Goal: Task Accomplishment & Management: Manage account settings

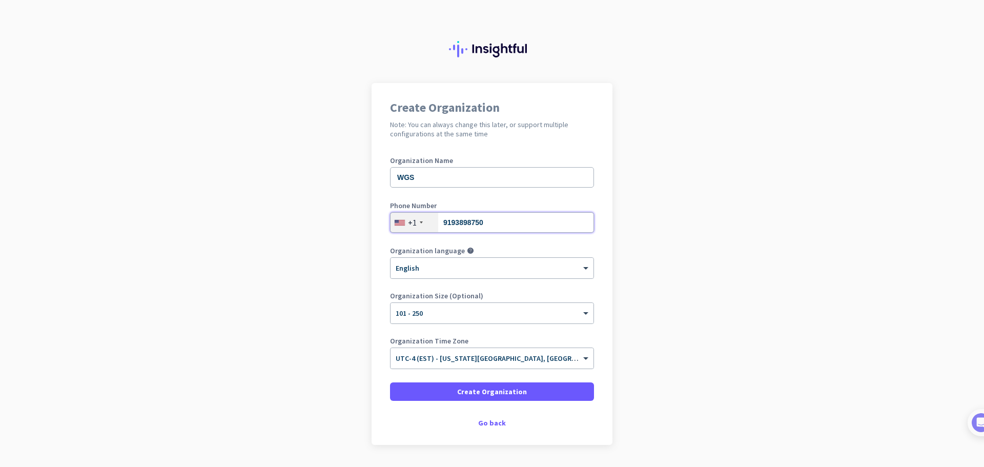
click at [500, 226] on input "9193898750" at bounding box center [492, 222] width 204 height 21
type input "9193898754"
click at [362, 288] on app-onboarding-organization "Create Organization Note: You can always change this later, or support multiple…" at bounding box center [492, 289] width 984 height 413
click at [447, 392] on span at bounding box center [492, 391] width 204 height 25
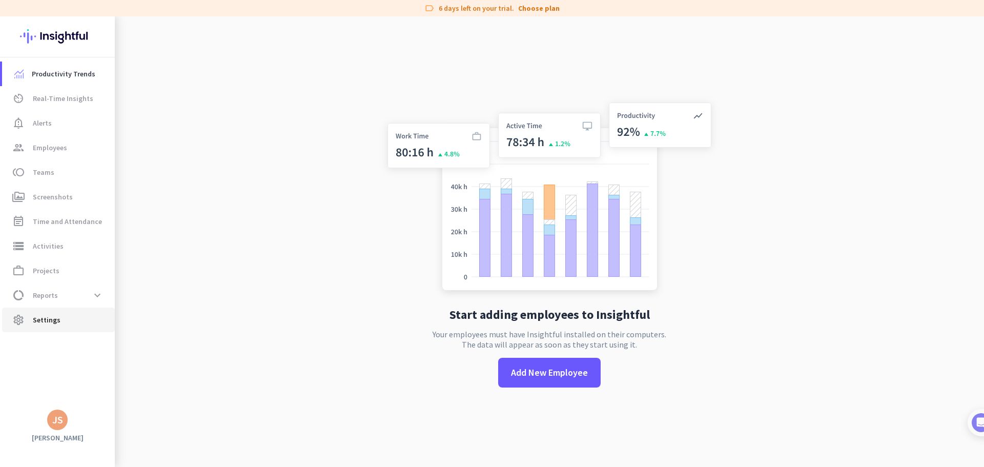
click at [62, 314] on span "settings Settings" at bounding box center [58, 320] width 96 height 12
click at [553, 376] on span "Add New Employee" at bounding box center [549, 372] width 77 height 13
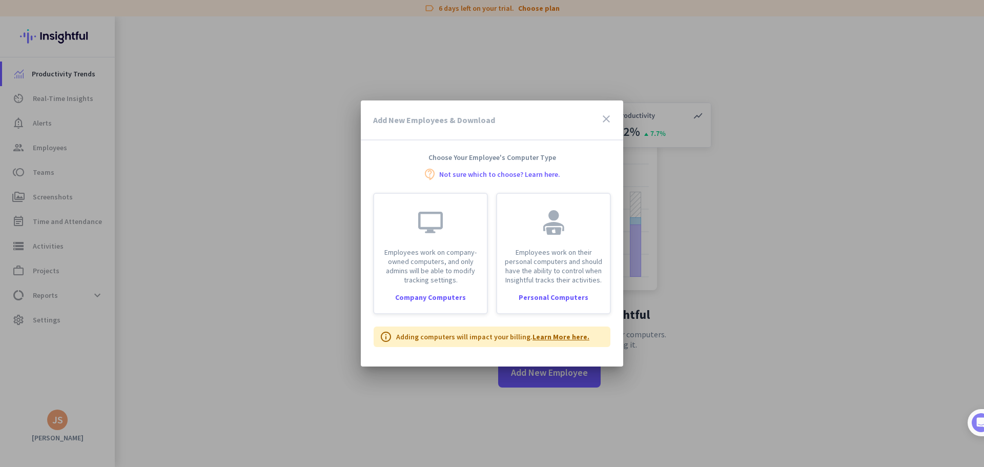
click at [564, 340] on link "Learn More here." at bounding box center [561, 336] width 57 height 9
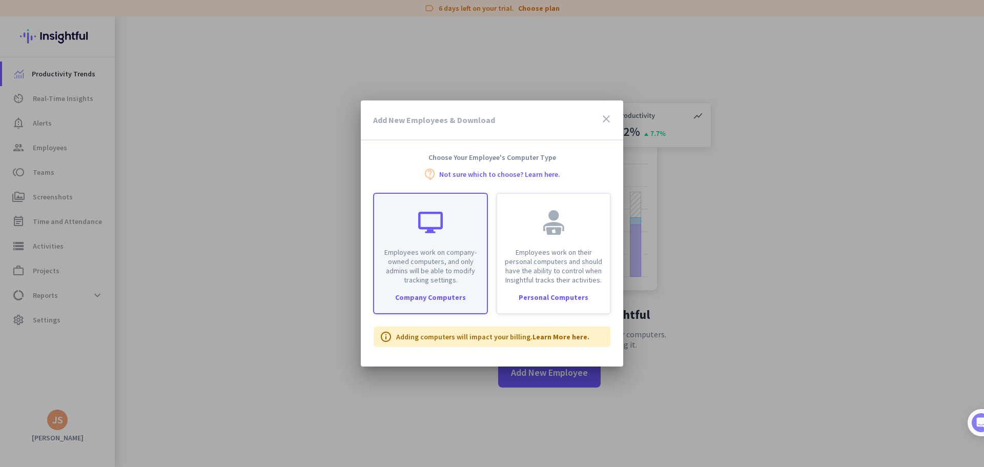
click at [450, 290] on div "Employees work on company-owned computers, and only admins will be able to modi…" at bounding box center [430, 253] width 115 height 121
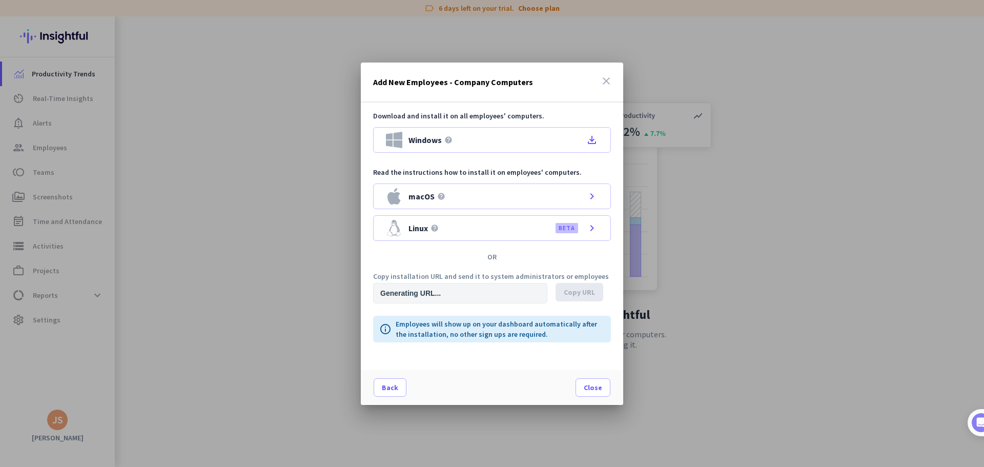
type input "[URL][DOMAIN_NAME]"
click at [595, 141] on icon "file_download" at bounding box center [592, 140] width 12 height 12
click at [497, 293] on input "[URL][DOMAIN_NAME]" at bounding box center [460, 293] width 174 height 21
click at [570, 292] on span "Copy URL" at bounding box center [579, 292] width 31 height 10
click at [449, 198] on div "macOS help chevron_right" at bounding box center [492, 197] width 238 height 26
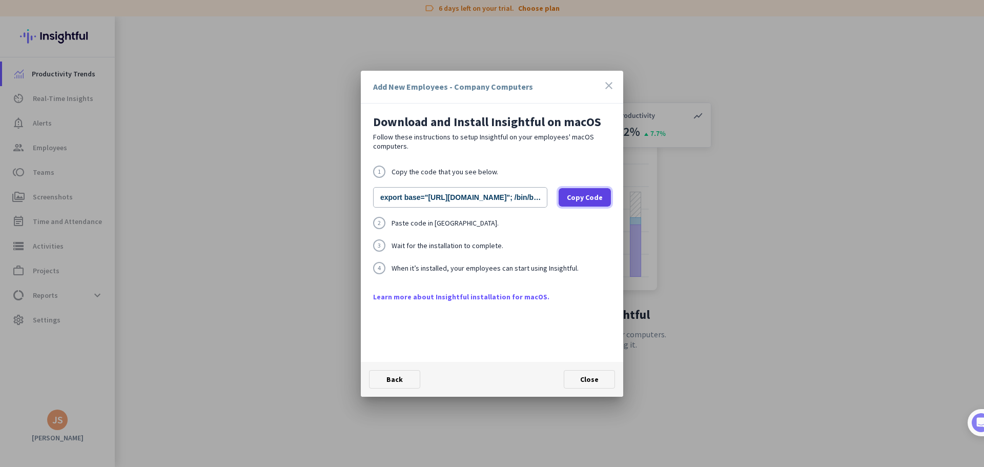
click at [589, 196] on span "Copy Code" at bounding box center [585, 197] width 36 height 10
click at [583, 382] on span "Close" at bounding box center [589, 379] width 18 height 9
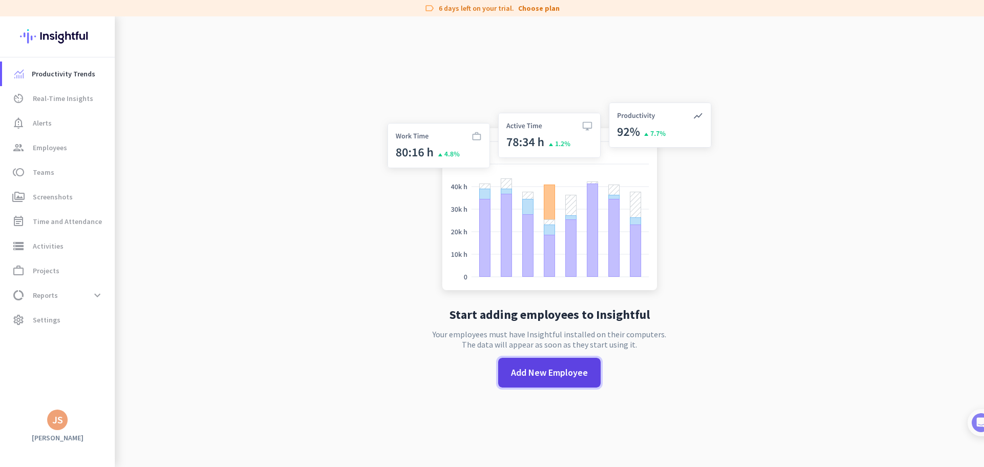
click at [545, 373] on span "Add New Employee" at bounding box center [549, 372] width 77 height 13
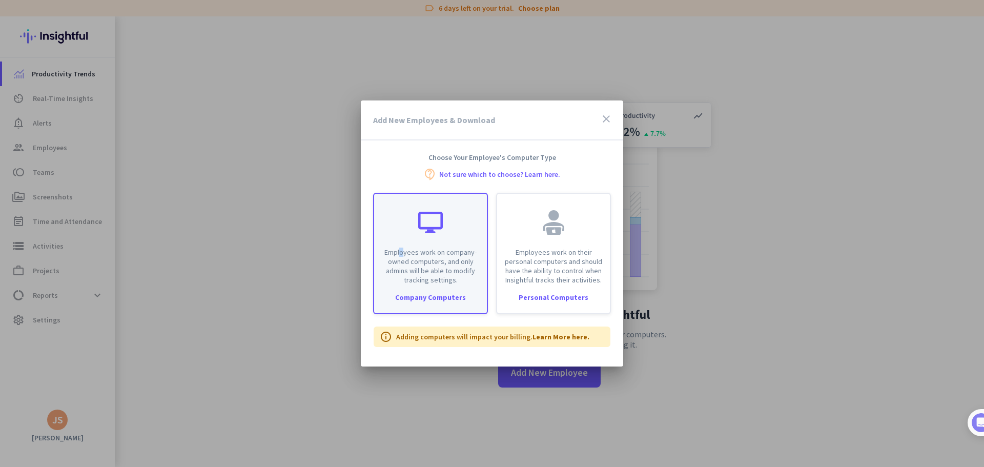
click at [400, 246] on div "Employees work on company-owned computers, and only admins will be able to modi…" at bounding box center [430, 239] width 113 height 91
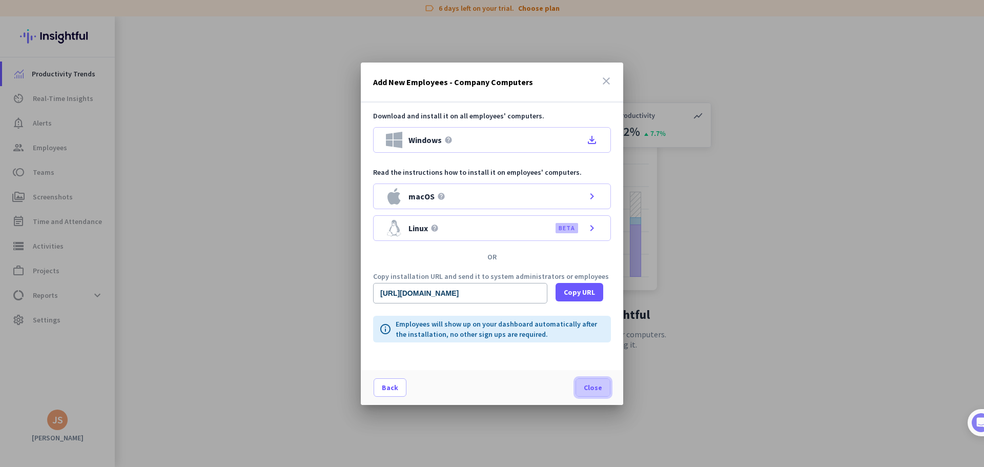
click at [603, 384] on span at bounding box center [593, 387] width 34 height 25
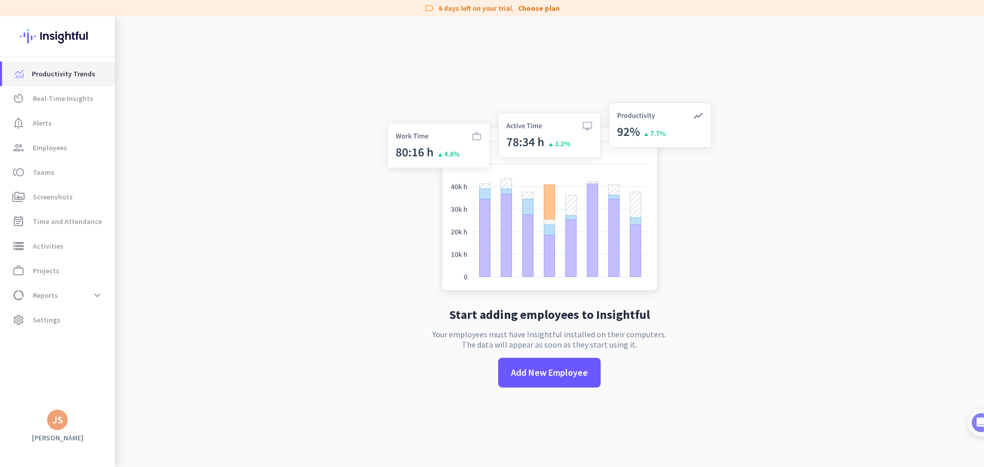
click at [69, 82] on link "Productivity Trends" at bounding box center [58, 74] width 113 height 25
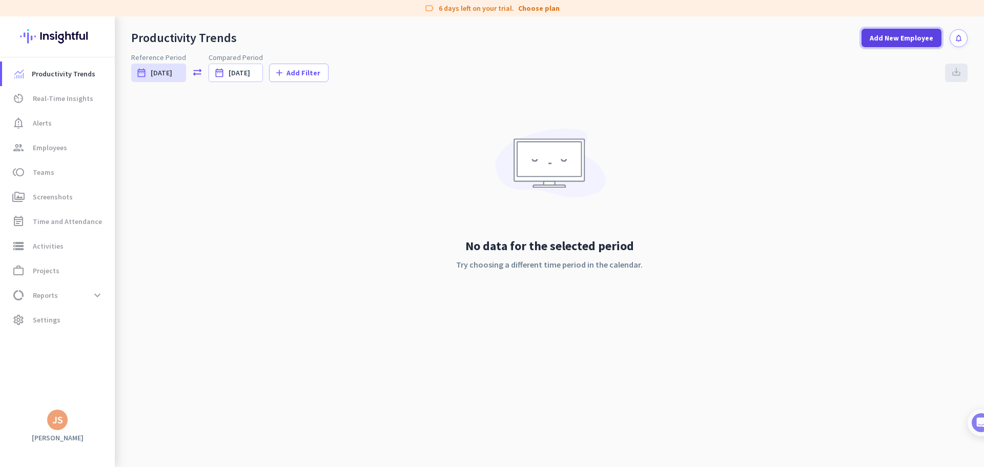
click at [889, 35] on span "Add New Employee" at bounding box center [902, 38] width 64 height 10
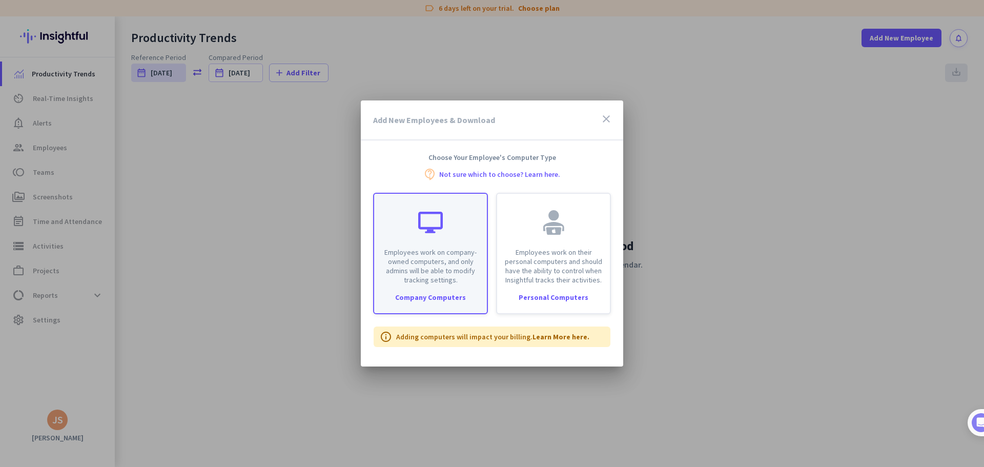
click at [429, 266] on p "Employees work on company-owned computers, and only admins will be able to modi…" at bounding box center [430, 266] width 100 height 37
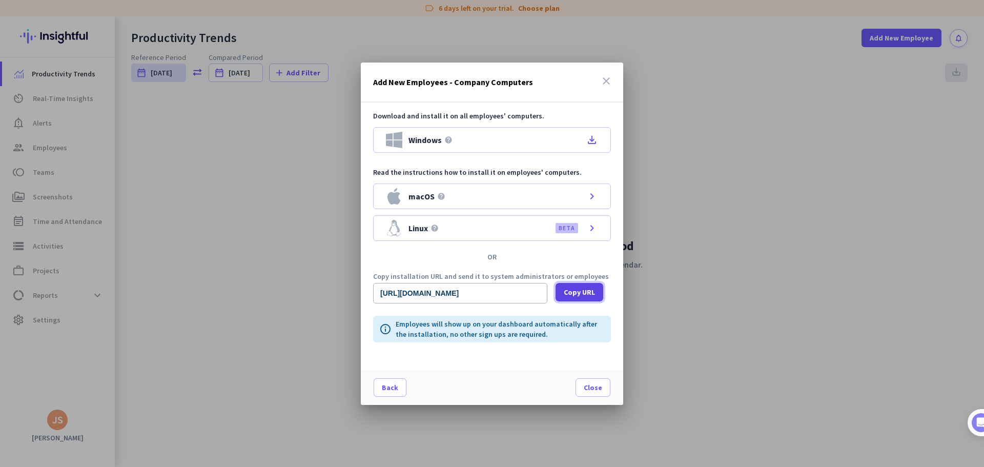
click at [568, 295] on span "Copy URL" at bounding box center [579, 292] width 31 height 10
drag, startPoint x: 489, startPoint y: 288, endPoint x: 577, endPoint y: 285, distance: 88.2
click at [577, 285] on div "[URL][DOMAIN_NAME] Copy URL" at bounding box center [492, 293] width 238 height 21
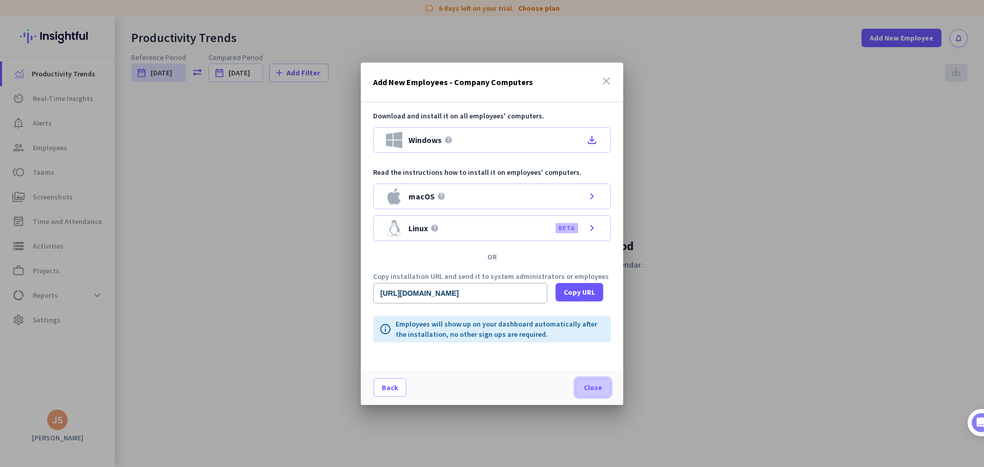
click at [600, 394] on span at bounding box center [593, 387] width 34 height 25
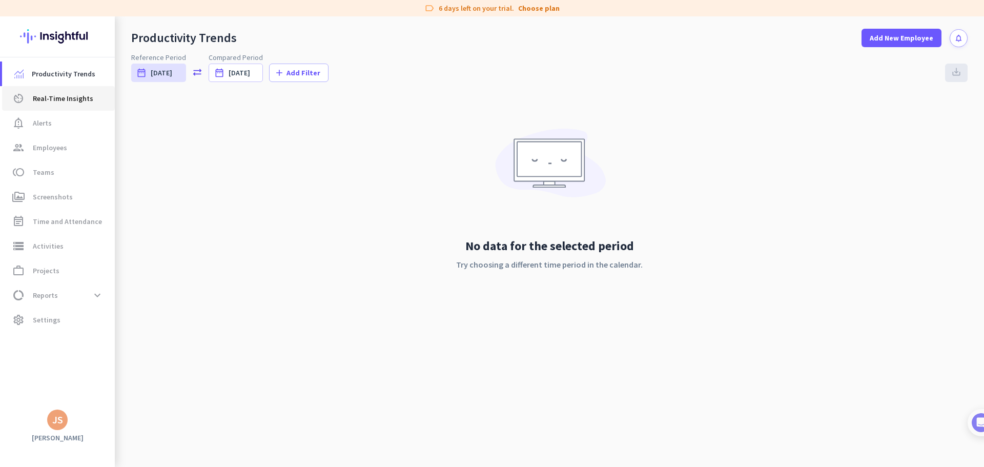
click at [68, 109] on link "av_timer Real-Time Insights" at bounding box center [58, 98] width 113 height 25
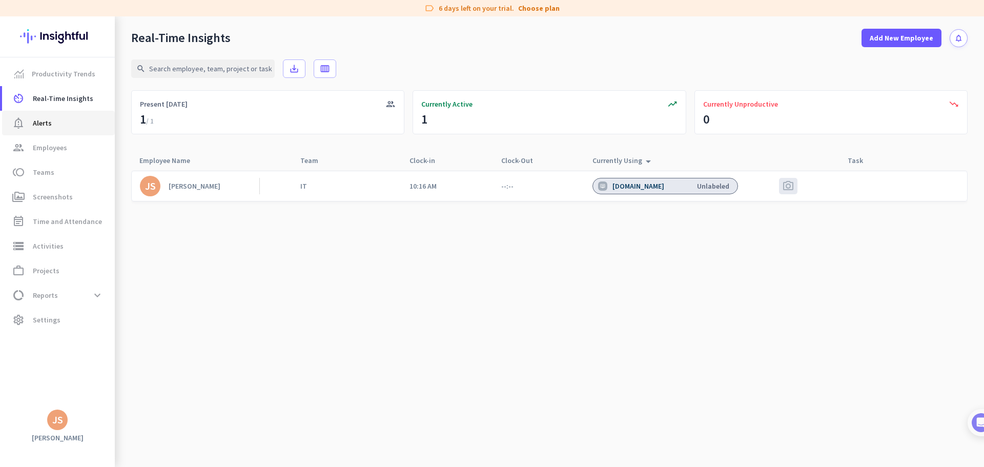
click at [85, 126] on span "notification_important Alerts" at bounding box center [58, 123] width 96 height 12
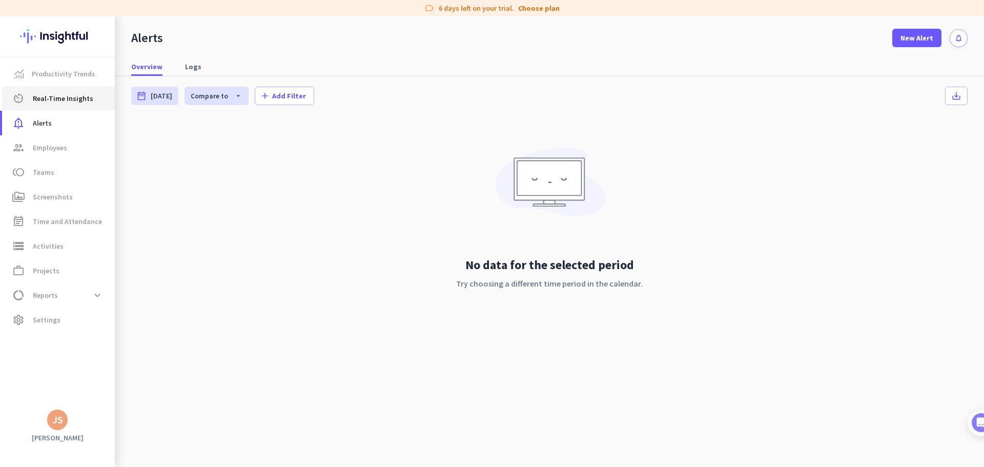
click at [80, 107] on link "av_timer Real-Time Insights" at bounding box center [58, 98] width 113 height 25
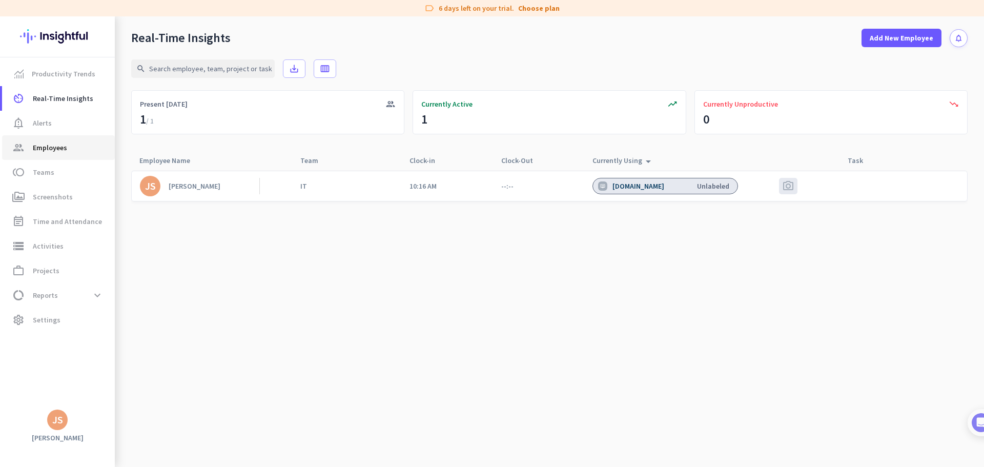
click at [53, 155] on link "group Employees" at bounding box center [58, 147] width 113 height 25
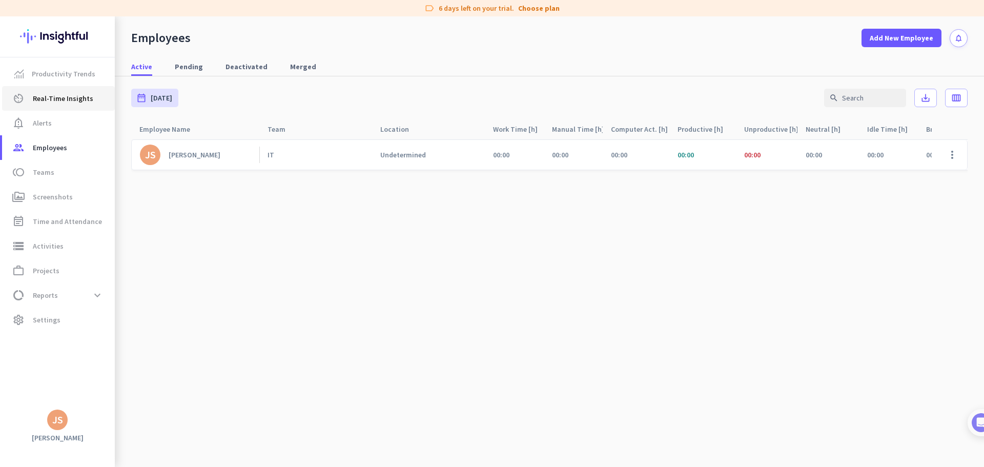
click at [50, 100] on span "Real-Time Insights" at bounding box center [63, 98] width 60 height 12
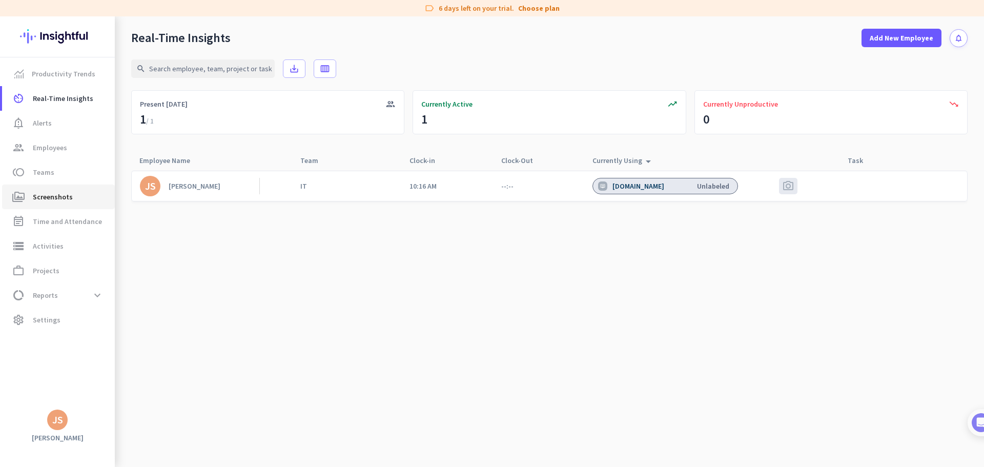
click at [52, 193] on span "Screenshots" at bounding box center [53, 197] width 40 height 12
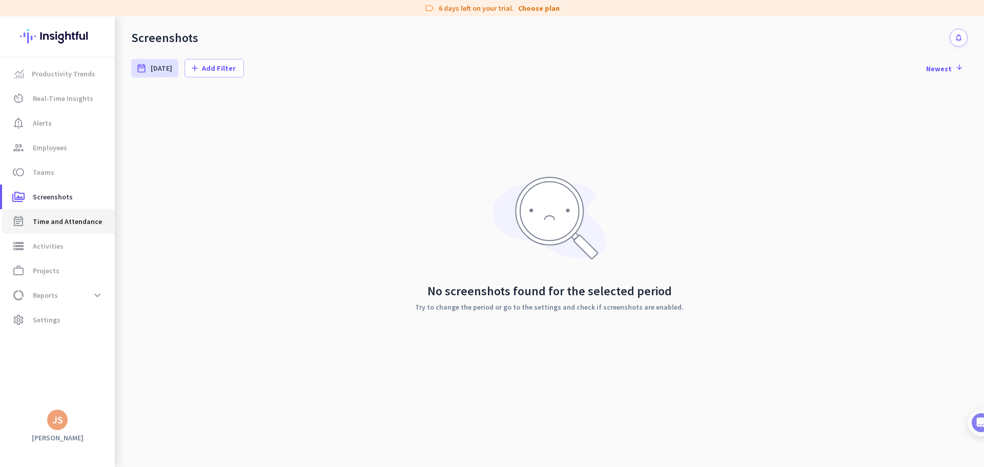
click at [60, 226] on span "Time and Attendance" at bounding box center [67, 221] width 69 height 12
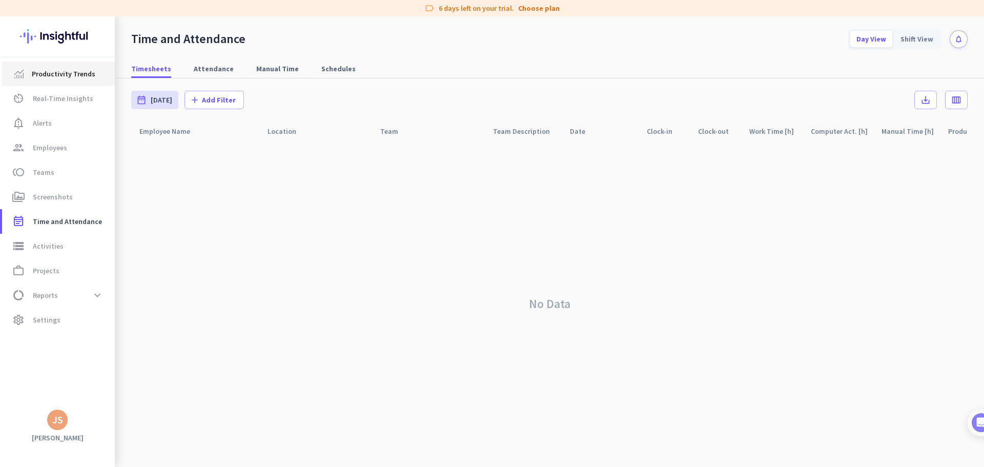
click at [72, 80] on link "Productivity Trends" at bounding box center [58, 74] width 113 height 25
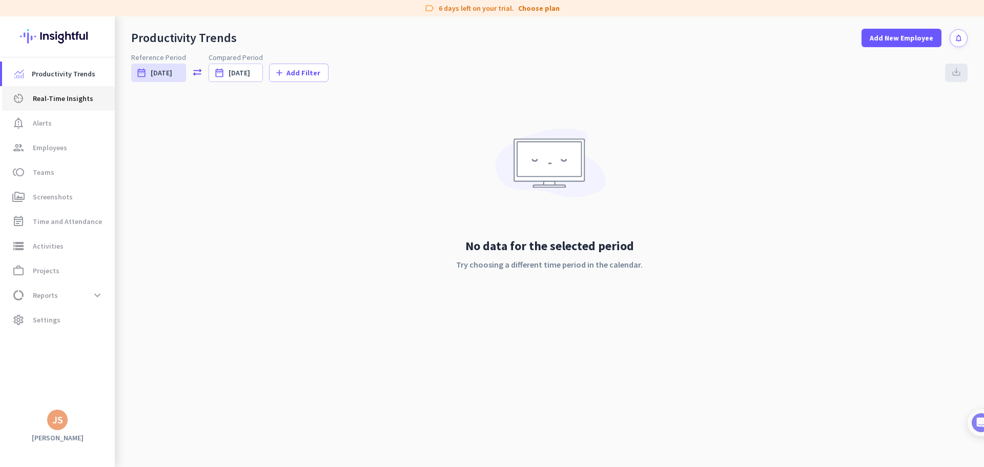
click at [62, 97] on span "Real-Time Insights" at bounding box center [63, 98] width 60 height 12
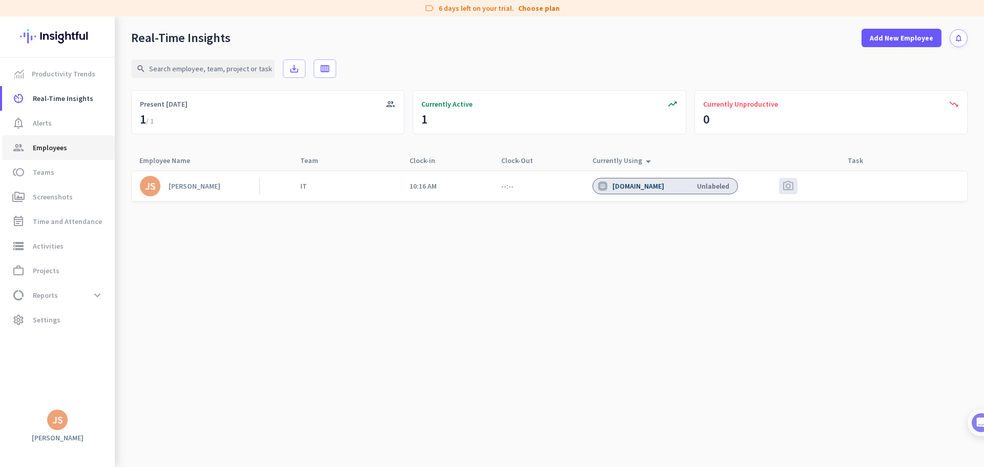
click at [63, 153] on span "Employees" at bounding box center [50, 147] width 34 height 12
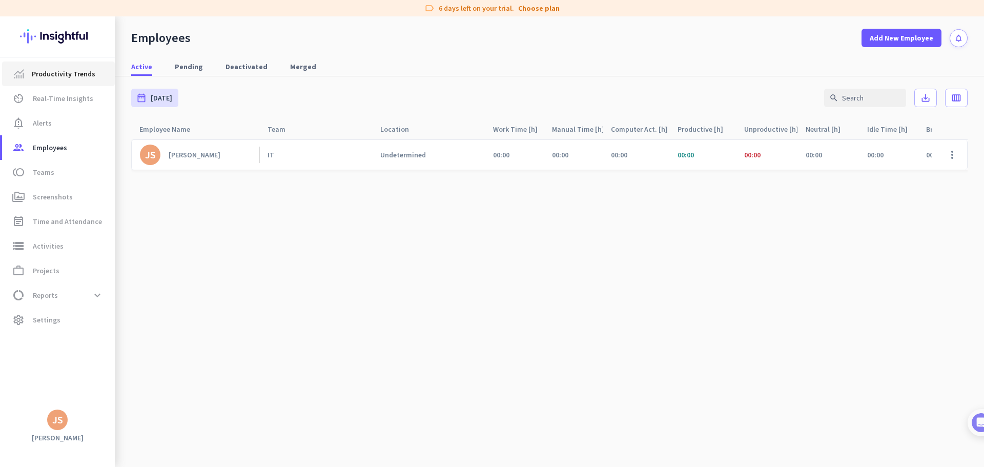
click at [68, 77] on span "Productivity Trends" at bounding box center [64, 74] width 64 height 12
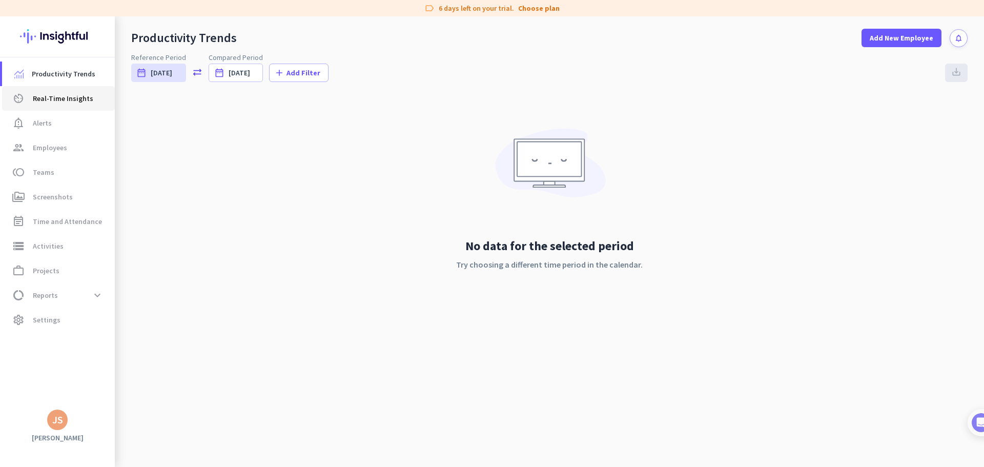
click at [62, 97] on span "Real-Time Insights" at bounding box center [63, 98] width 60 height 12
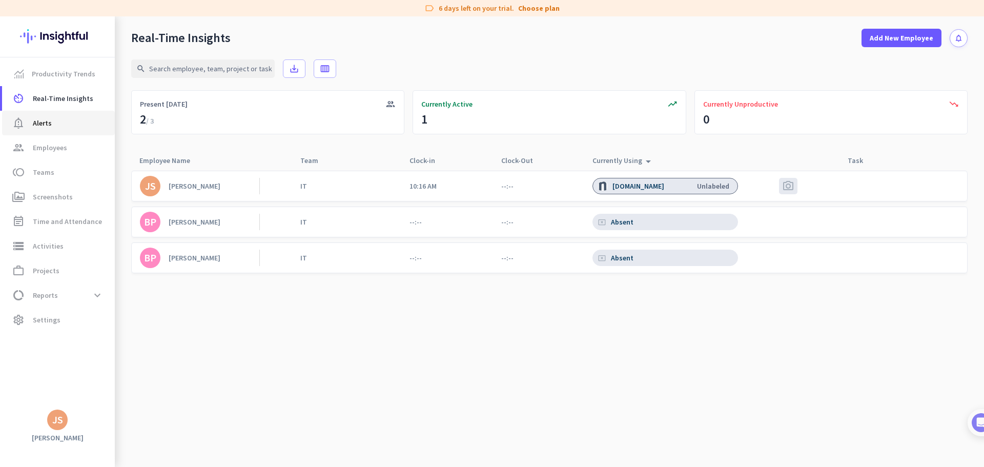
click at [24, 125] on icon "notification_important" at bounding box center [18, 123] width 12 height 12
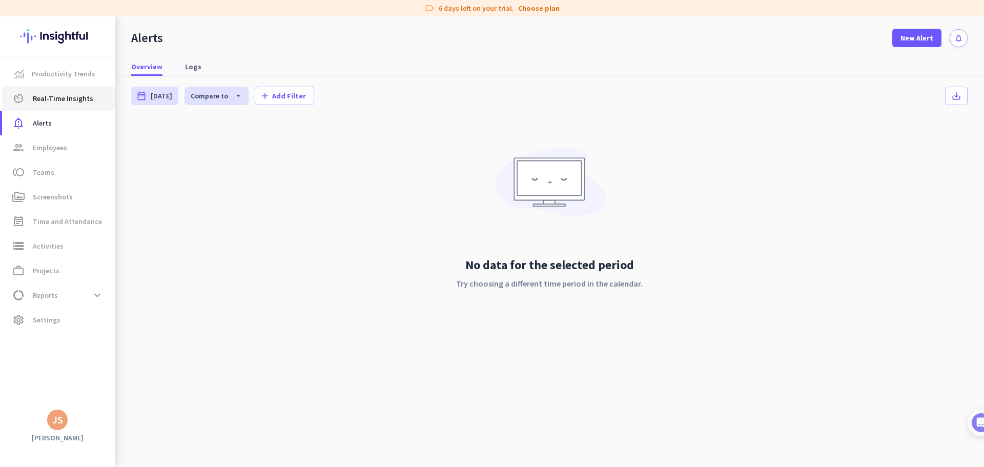
click at [54, 91] on link "av_timer Real-Time Insights" at bounding box center [58, 98] width 113 height 25
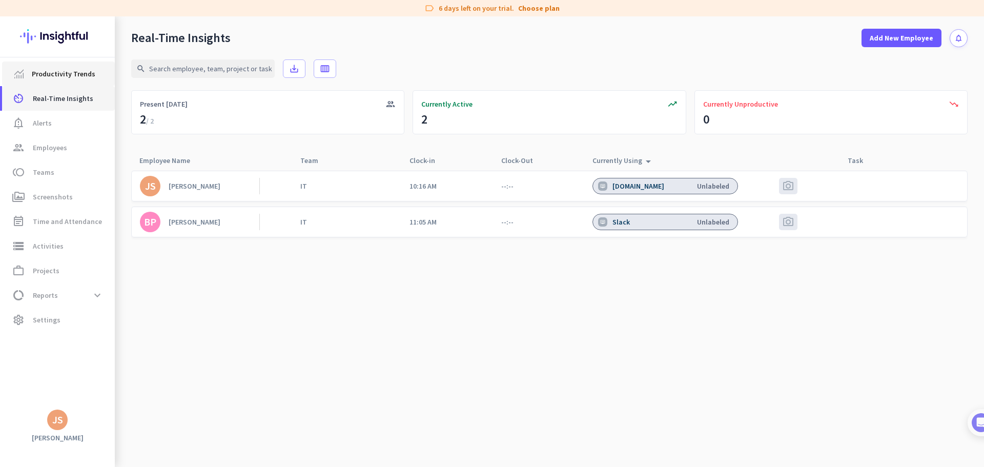
drag, startPoint x: 39, startPoint y: 78, endPoint x: 45, endPoint y: 89, distance: 11.5
click at [39, 78] on span "Productivity Trends" at bounding box center [64, 74] width 64 height 12
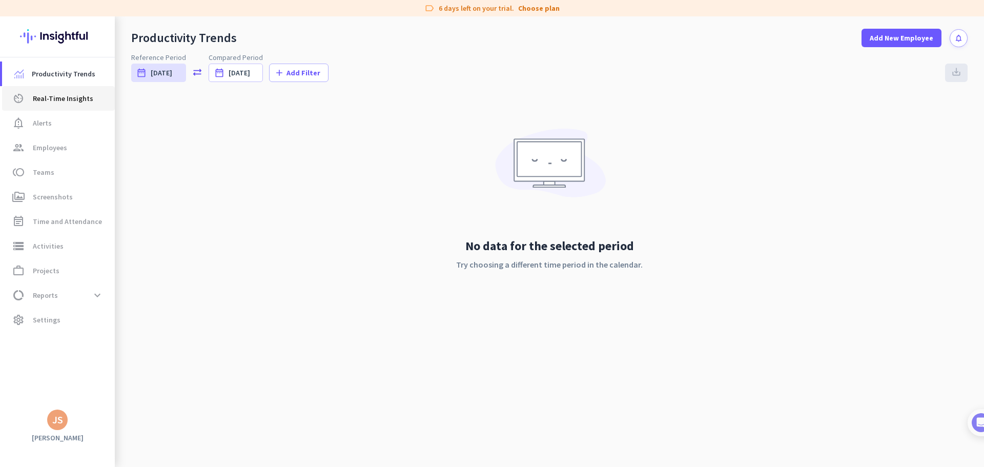
click at [48, 100] on span "Real-Time Insights" at bounding box center [63, 98] width 60 height 12
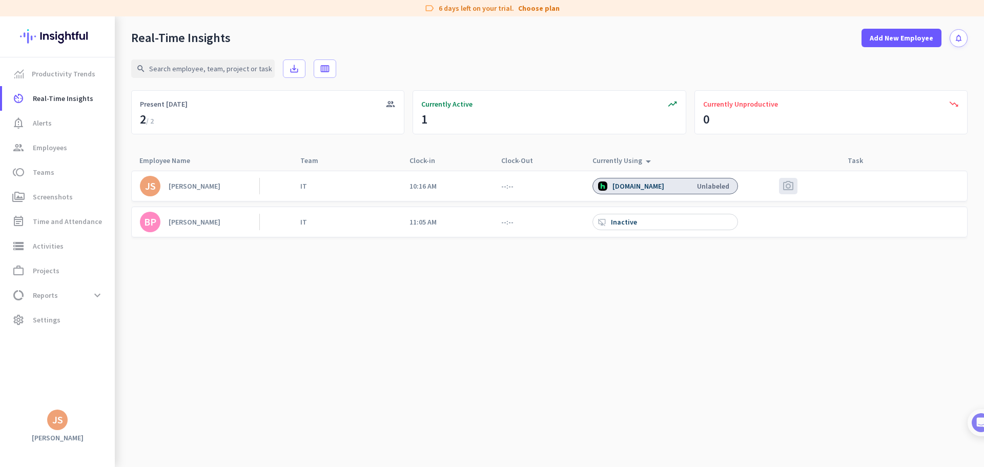
click at [337, 279] on cdk-virtual-scroll-viewport "JS [PERSON_NAME] IT 10:16 AM --:-- [DOMAIN_NAME] Unlabeled photo_camera BP [PER…" at bounding box center [549, 318] width 837 height 297
click at [53, 125] on span "notification_important Alerts" at bounding box center [58, 123] width 96 height 12
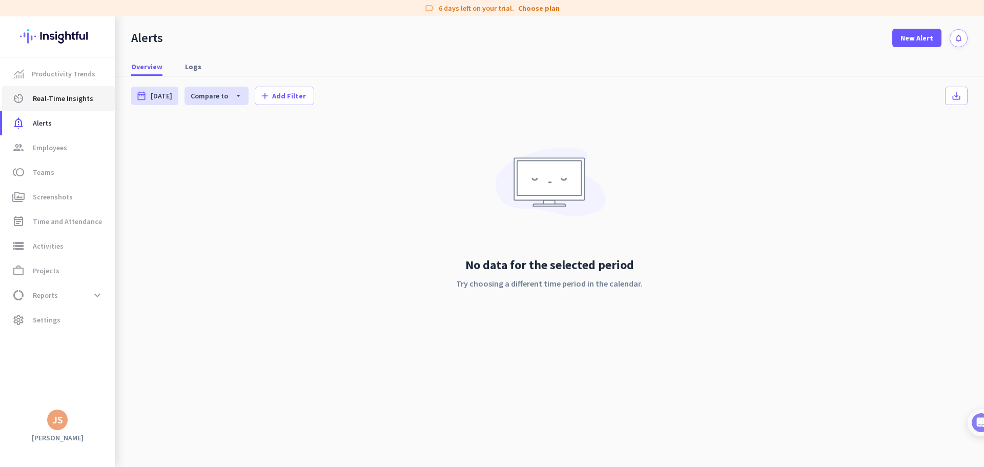
click at [60, 108] on link "av_timer Real-Time Insights" at bounding box center [58, 98] width 113 height 25
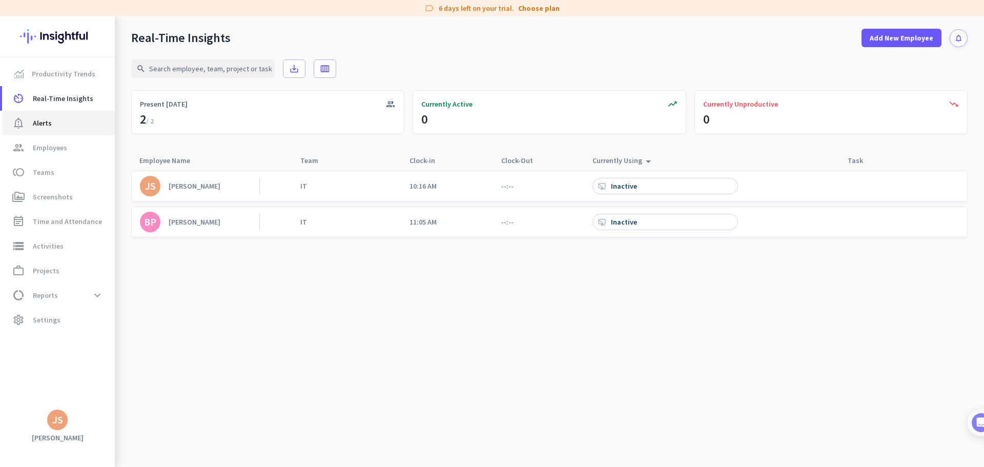
click at [50, 115] on link "notification_important Alerts" at bounding box center [58, 123] width 113 height 25
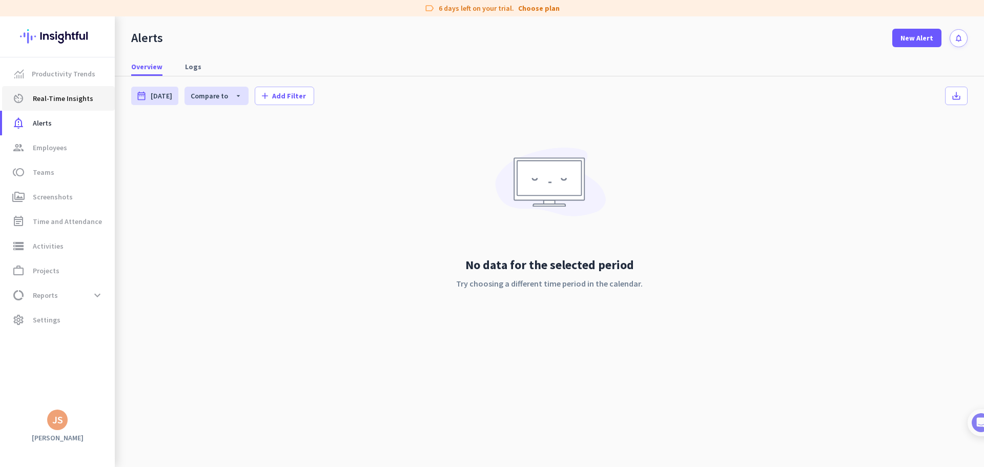
click at [49, 100] on span "Real-Time Insights" at bounding box center [63, 98] width 60 height 12
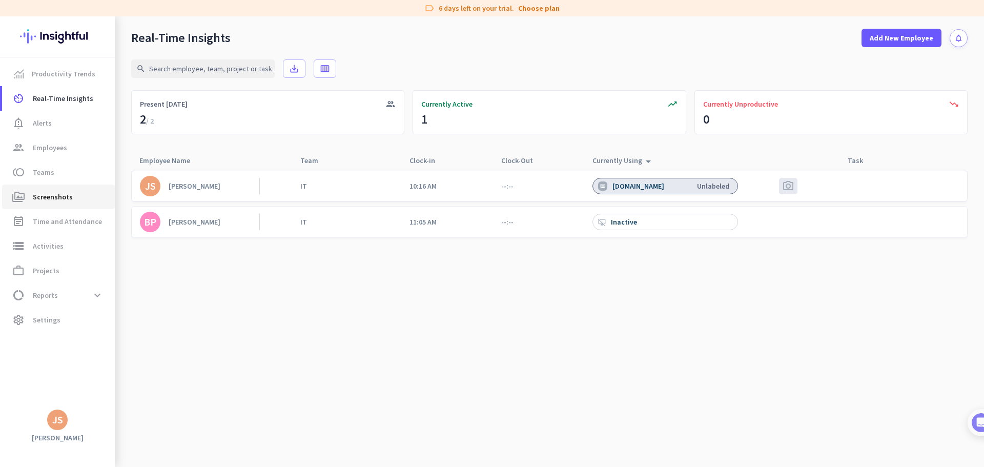
click at [55, 197] on span "Screenshots" at bounding box center [53, 197] width 40 height 12
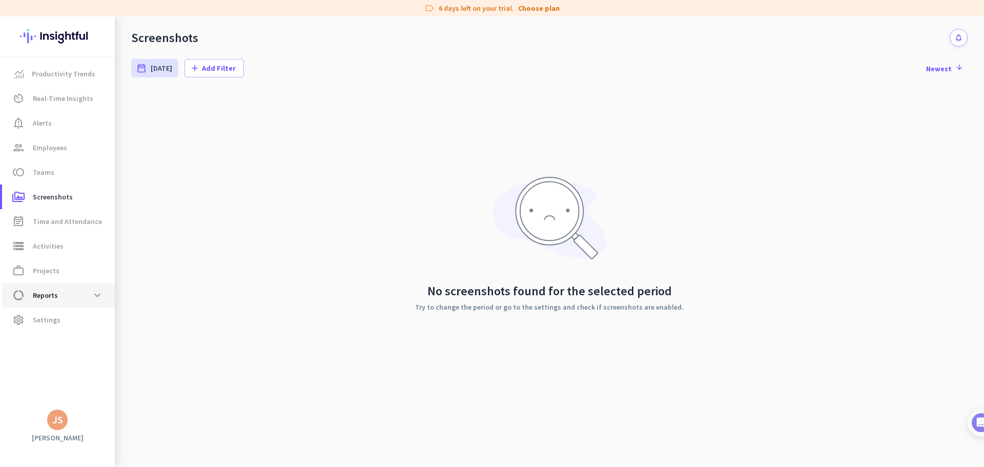
click at [56, 294] on span "Reports" at bounding box center [45, 295] width 25 height 12
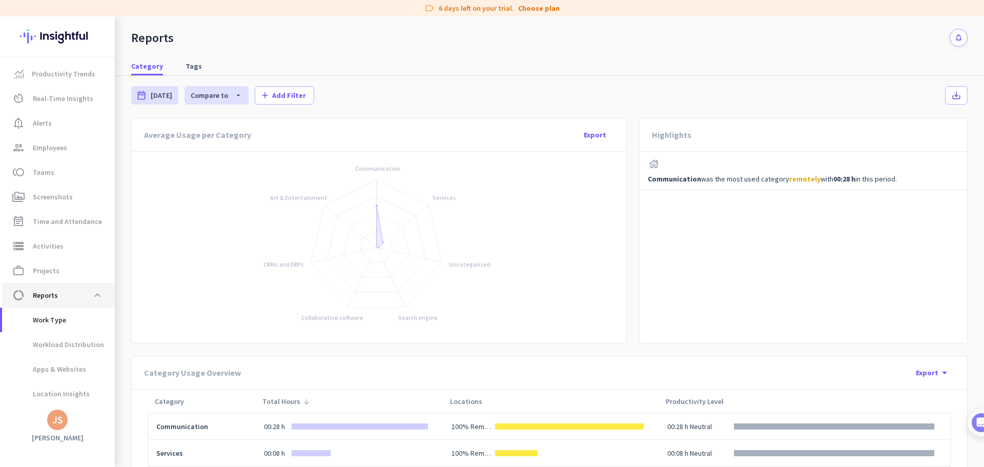
scroll to position [25, 0]
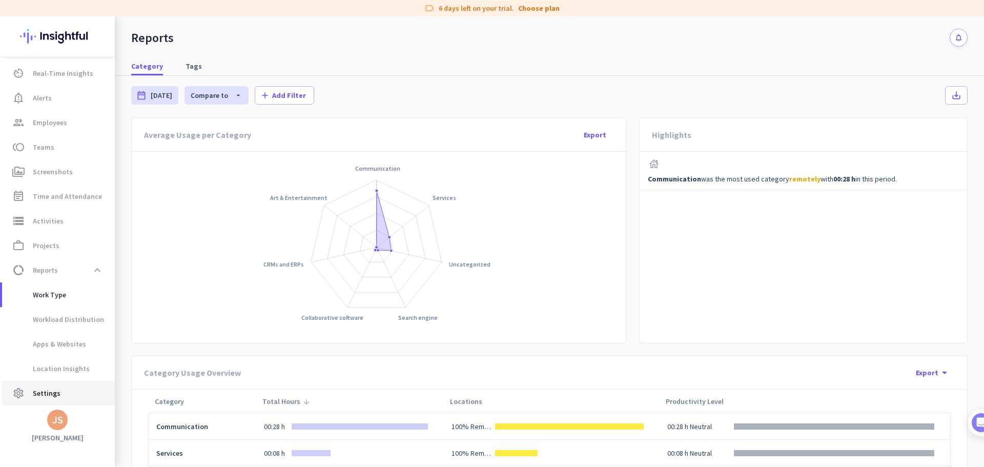
click at [48, 395] on span "Settings" at bounding box center [47, 393] width 28 height 12
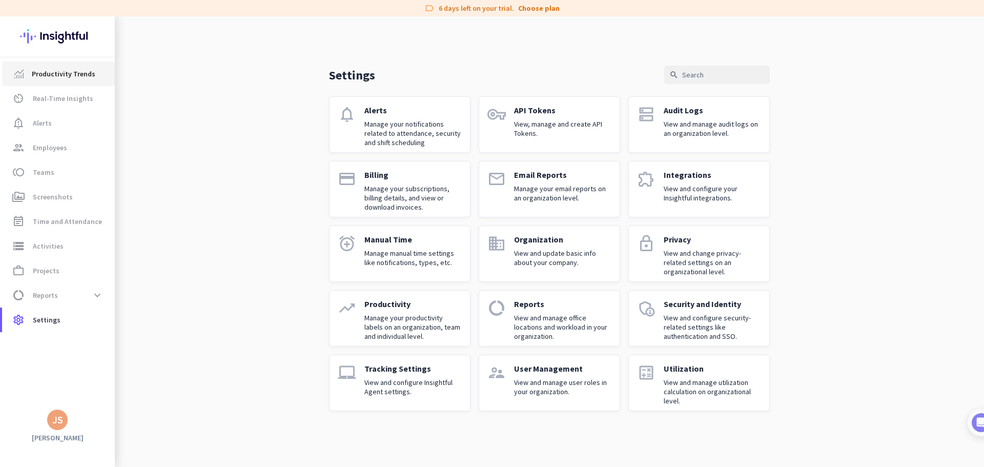
click at [54, 75] on span "Productivity Trends" at bounding box center [64, 74] width 64 height 12
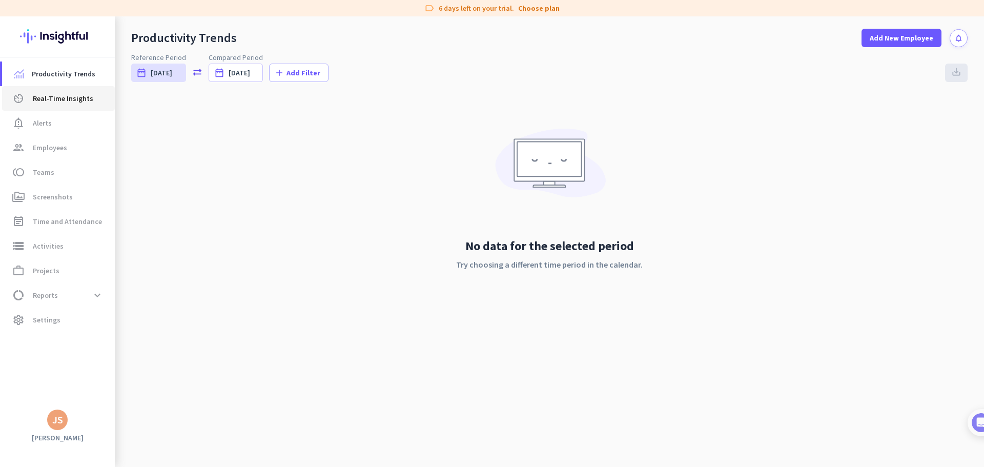
click at [78, 106] on link "av_timer Real-Time Insights" at bounding box center [58, 98] width 113 height 25
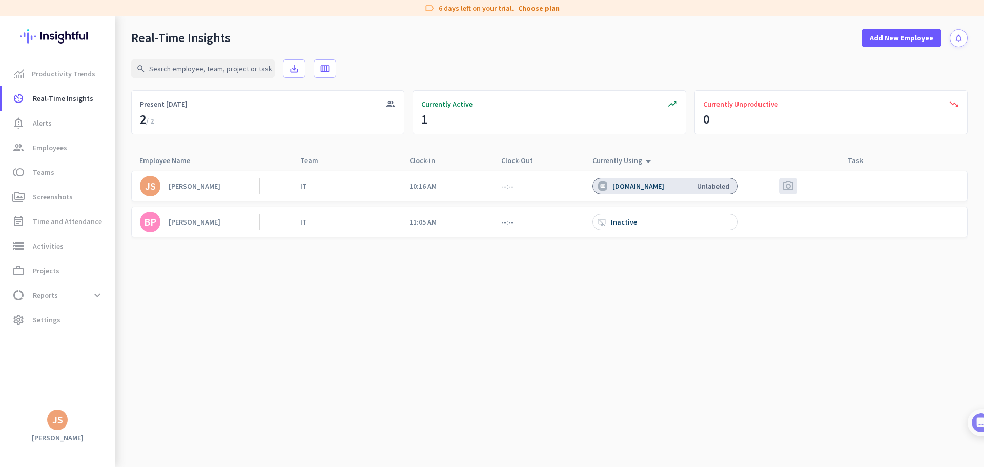
click at [556, 219] on div "BP [PERSON_NAME] IT 11:05 AM --:-- desktop_access_disabled Inactive" at bounding box center [549, 222] width 837 height 31
click at [323, 69] on icon "calendar_view_week" at bounding box center [325, 69] width 10 height 10
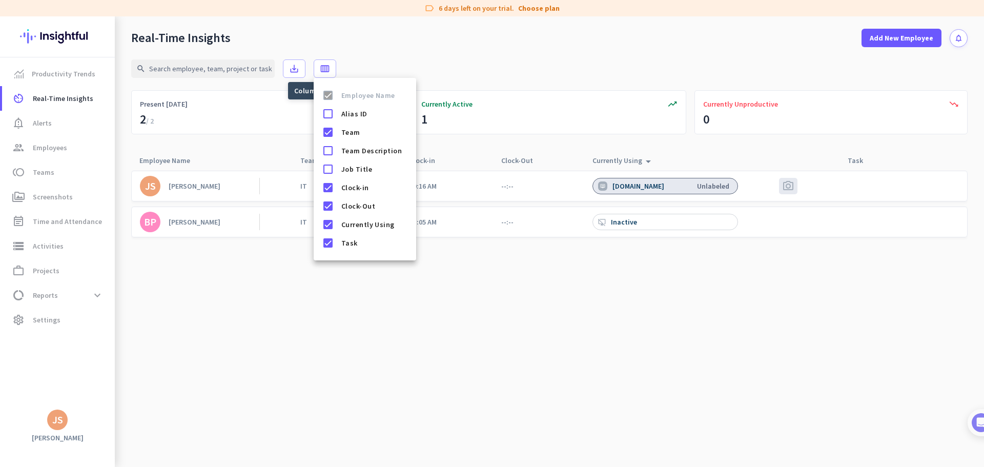
click at [273, 95] on div at bounding box center [492, 233] width 984 height 467
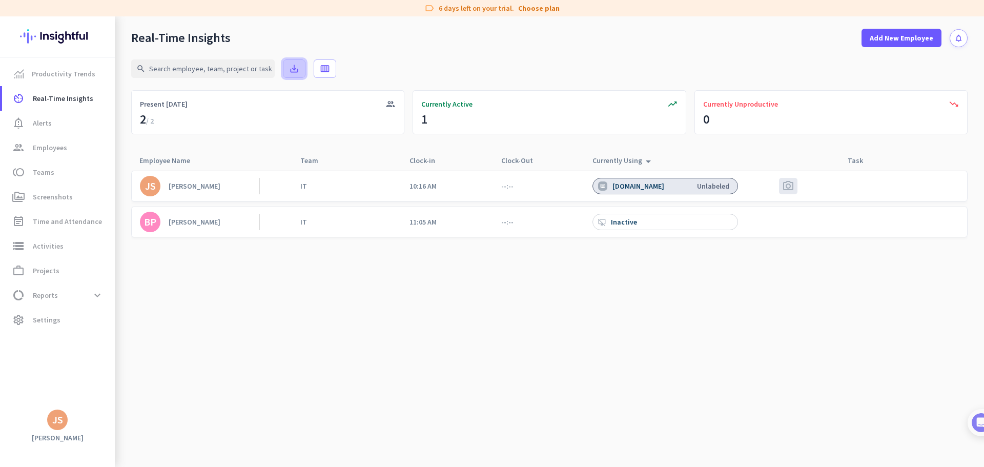
click at [295, 72] on icon "save_alt" at bounding box center [294, 69] width 10 height 10
click at [43, 78] on span "Productivity Trends" at bounding box center [64, 74] width 64 height 12
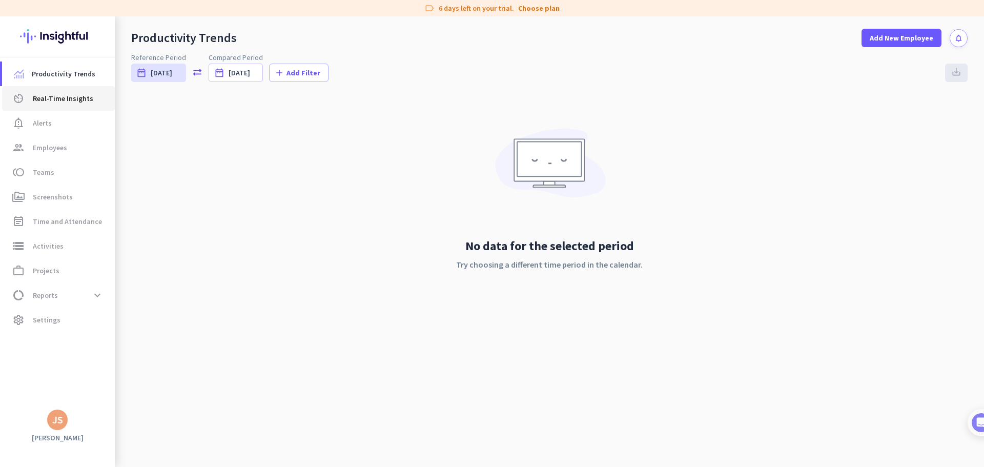
click at [49, 101] on span "Real-Time Insights" at bounding box center [63, 98] width 60 height 12
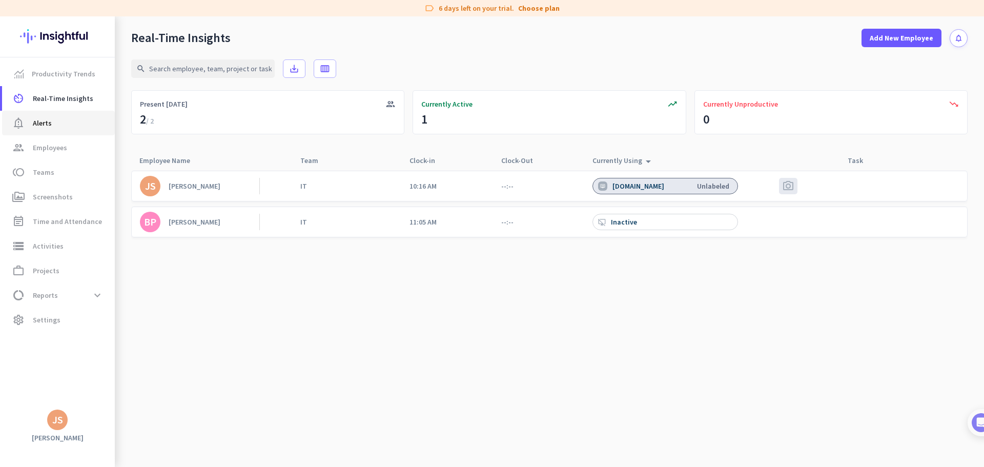
click at [53, 116] on link "notification_important Alerts" at bounding box center [58, 123] width 113 height 25
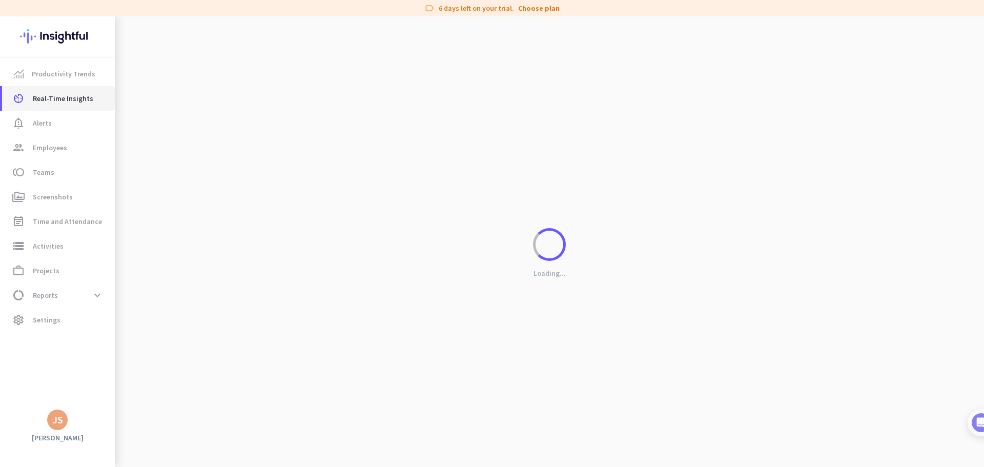
click at [54, 106] on link "av_timer Real-Time Insights" at bounding box center [58, 98] width 113 height 25
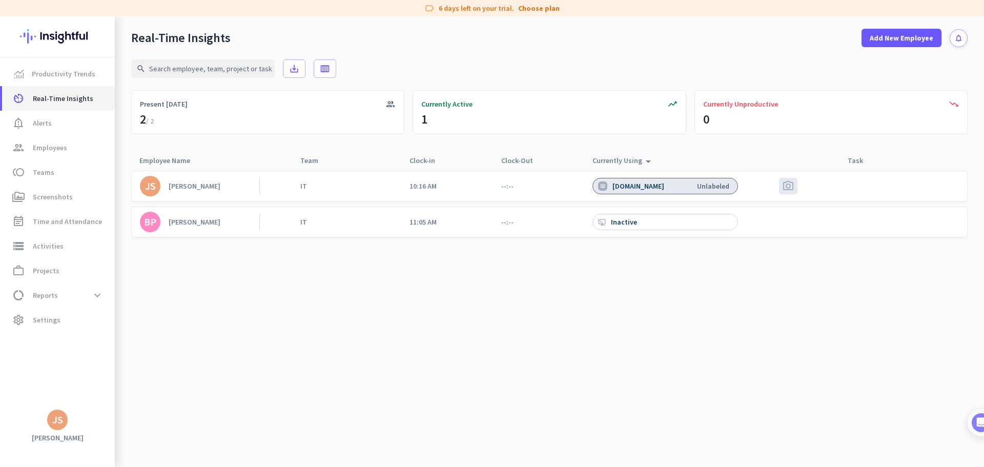
click at [45, 92] on span "Real-Time Insights" at bounding box center [63, 98] width 60 height 12
click at [51, 120] on span "notification_important Alerts" at bounding box center [58, 123] width 96 height 12
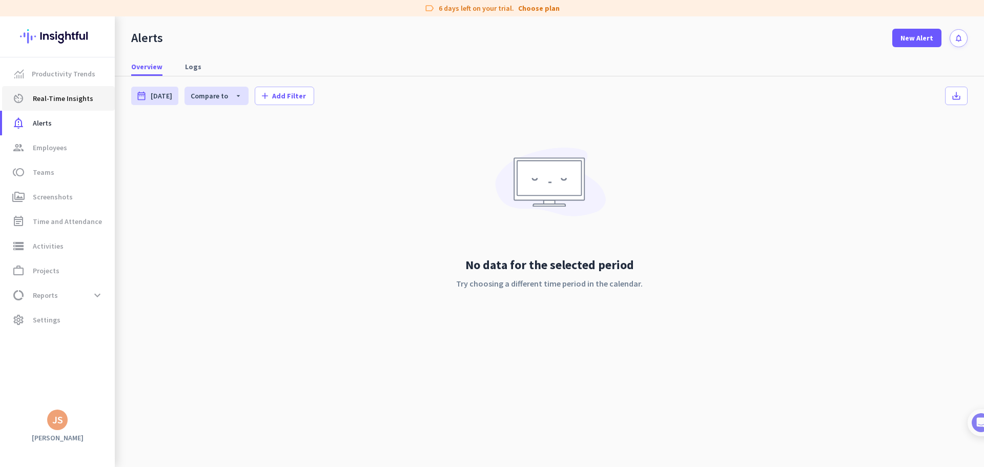
click at [61, 100] on span "Real-Time Insights" at bounding box center [63, 98] width 60 height 12
